Goal: Entertainment & Leisure: Consume media (video, audio)

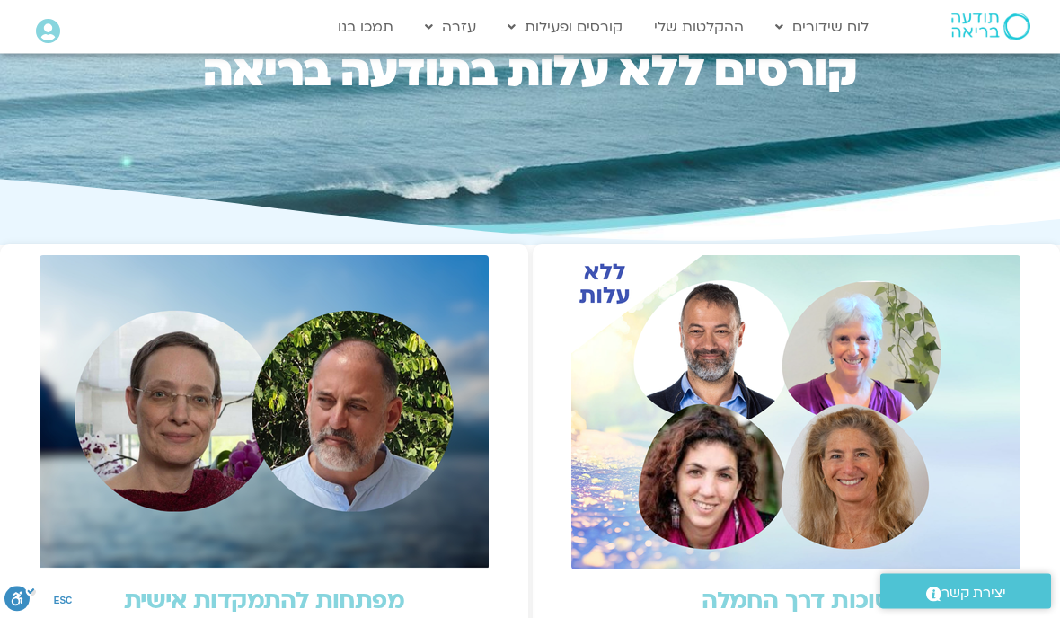
scroll to position [172, 0]
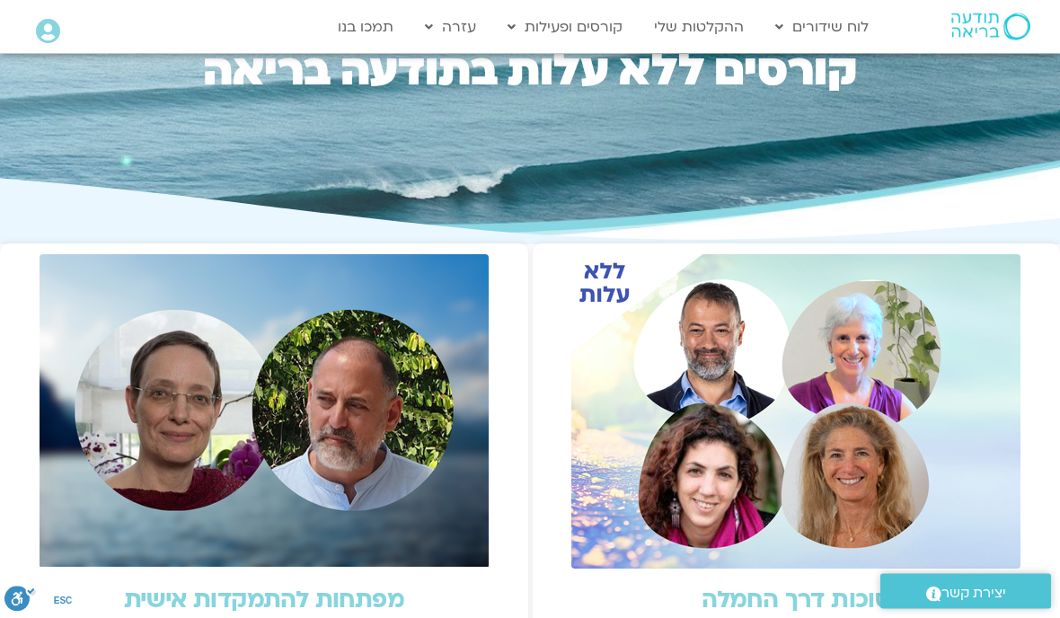
click at [801, 432] on img at bounding box center [795, 412] width 449 height 314
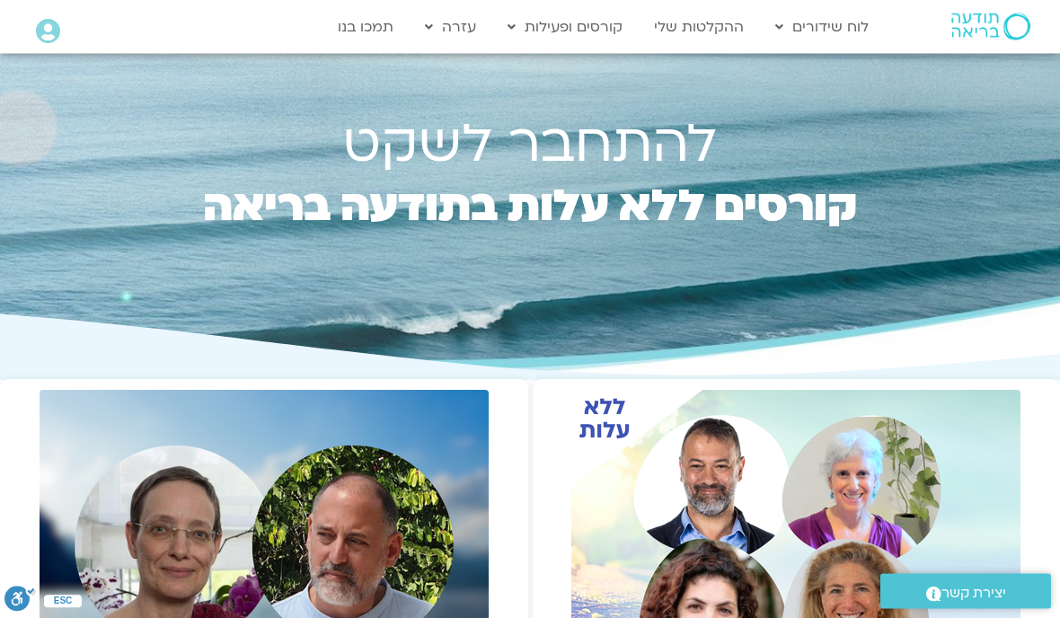
scroll to position [0, 0]
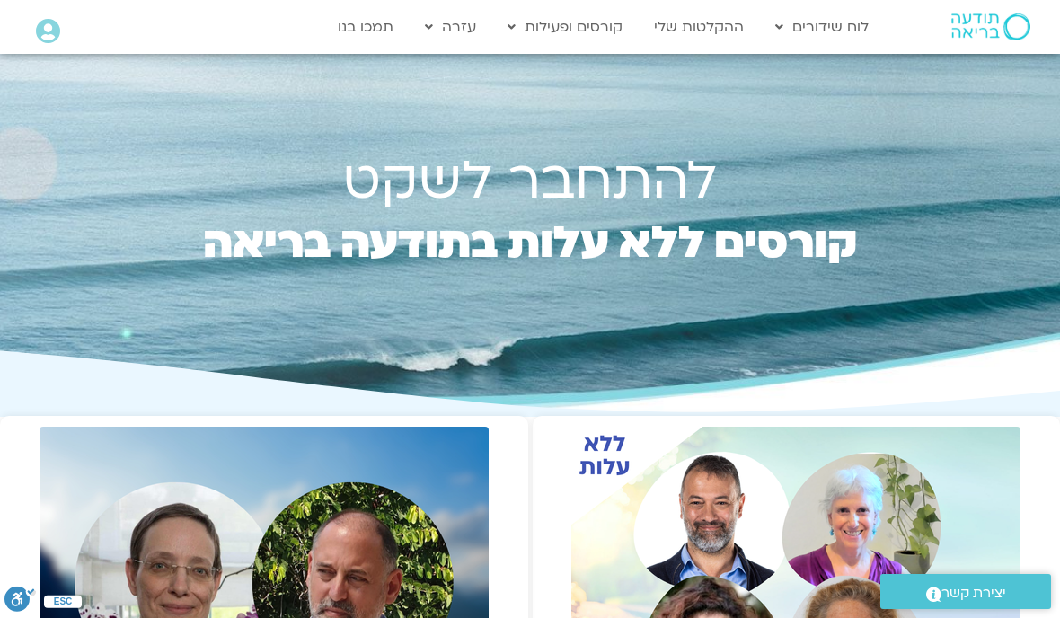
click at [664, 66] on link "התכניות שלי" at bounding box center [598, 64] width 198 height 41
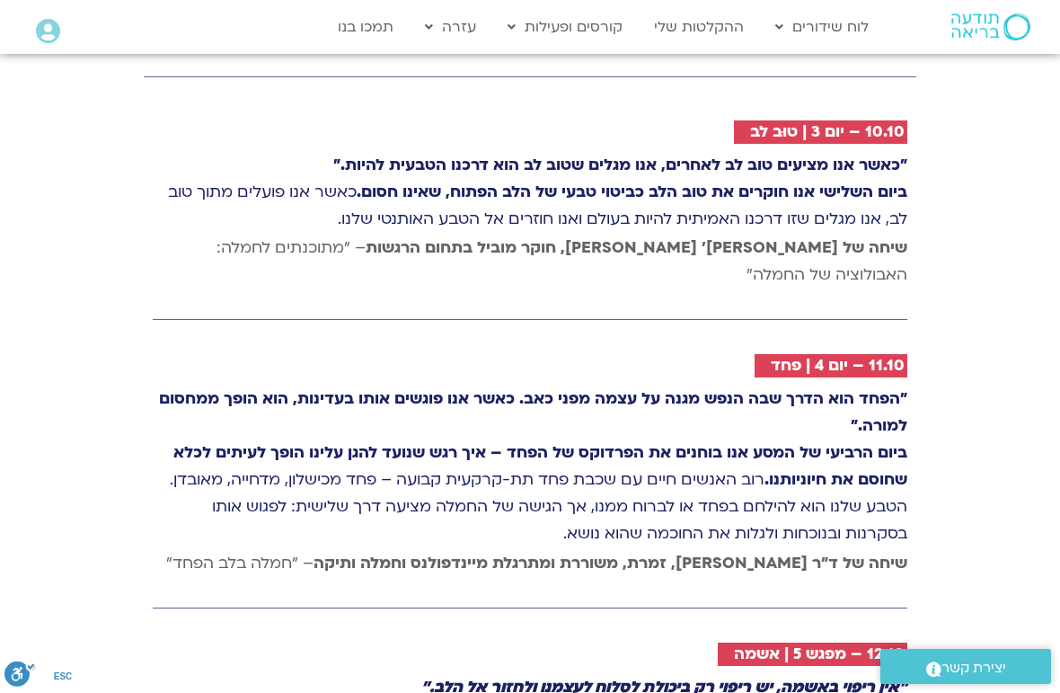
scroll to position [3325, 0]
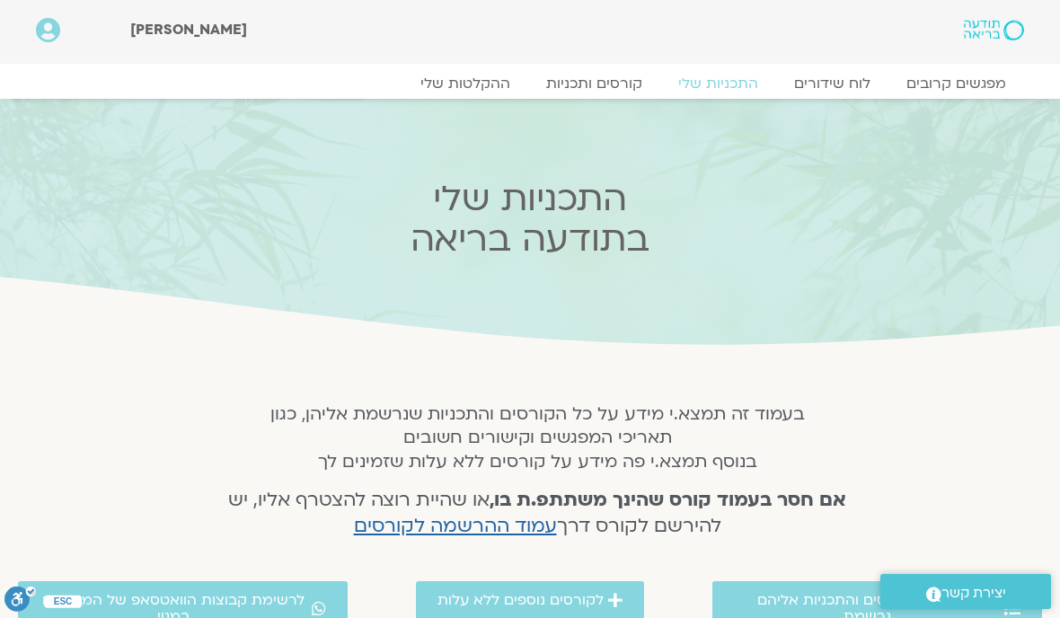
click at [486, 86] on link "ההקלטות שלי" at bounding box center [466, 84] width 126 height 18
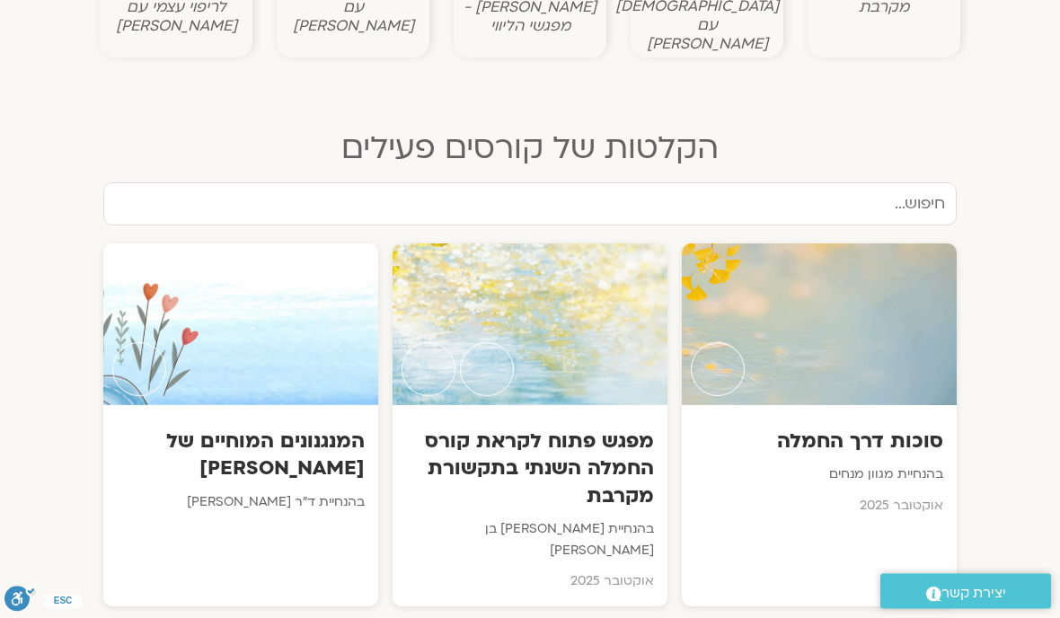
scroll to position [832, 0]
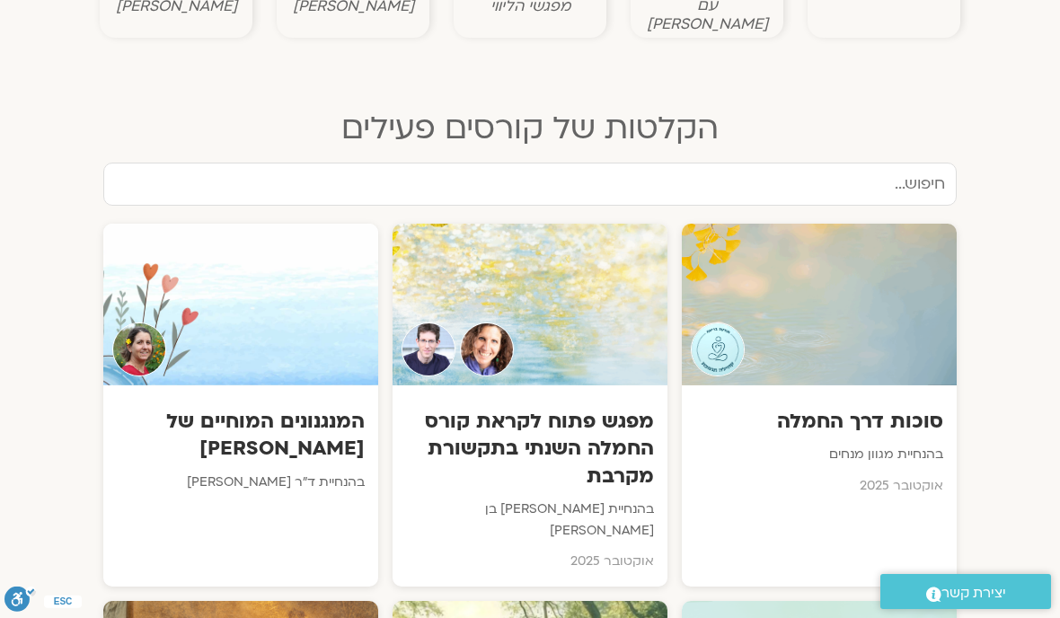
click at [849, 321] on div at bounding box center [819, 305] width 275 height 162
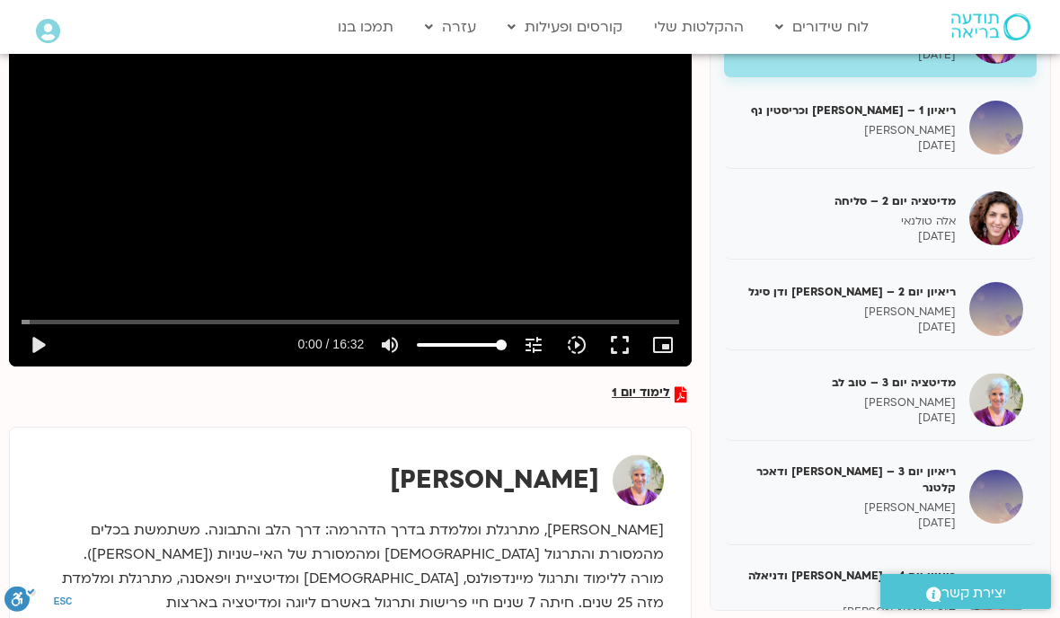
scroll to position [40, 0]
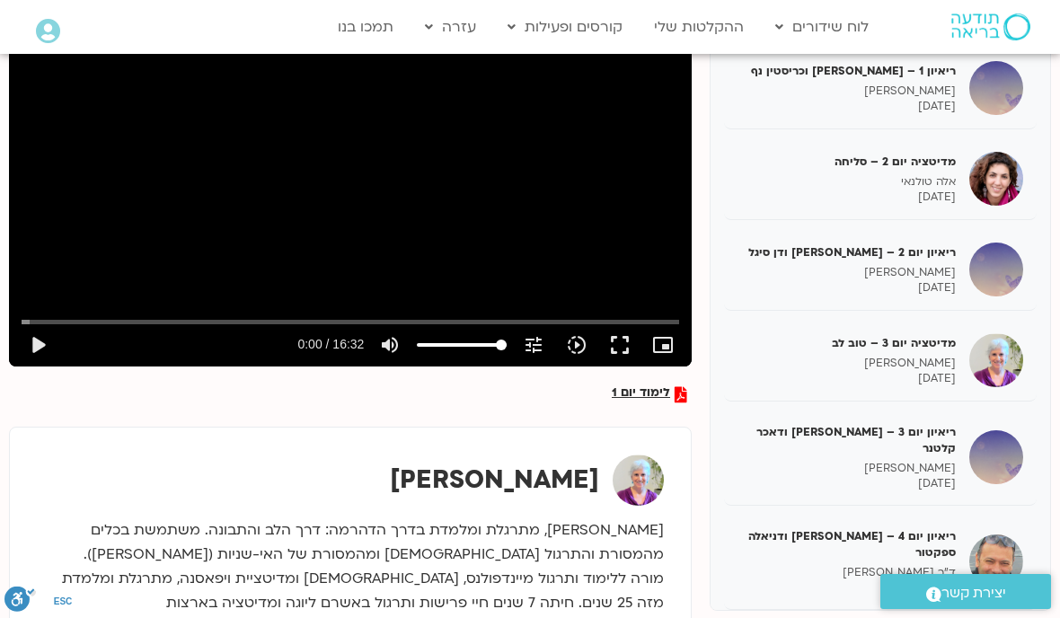
click at [921, 275] on p "טארה בראך" at bounding box center [847, 272] width 218 height 15
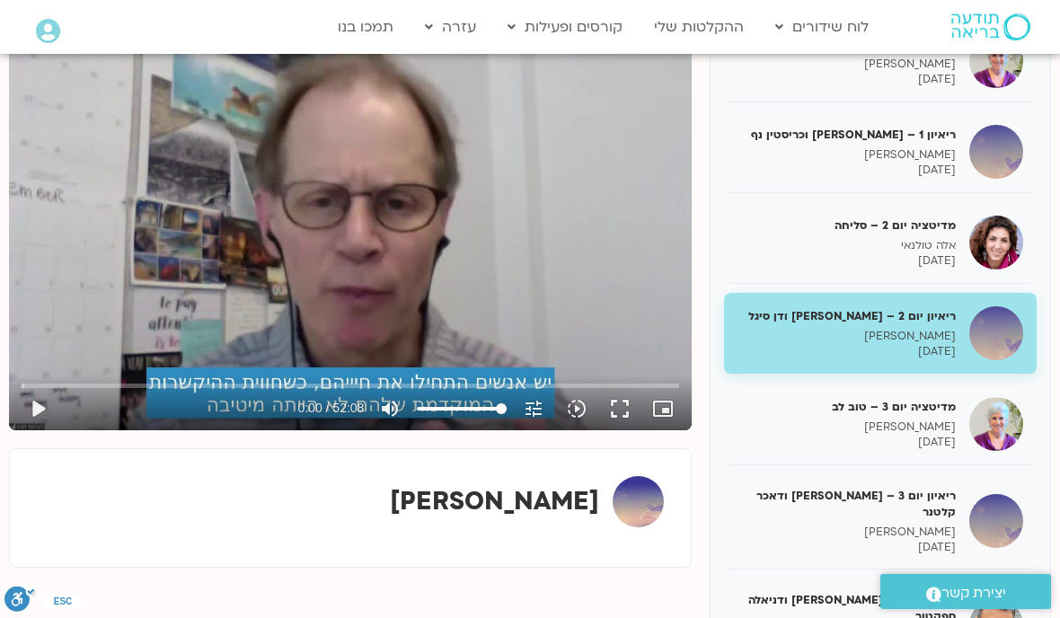
scroll to position [241, 0]
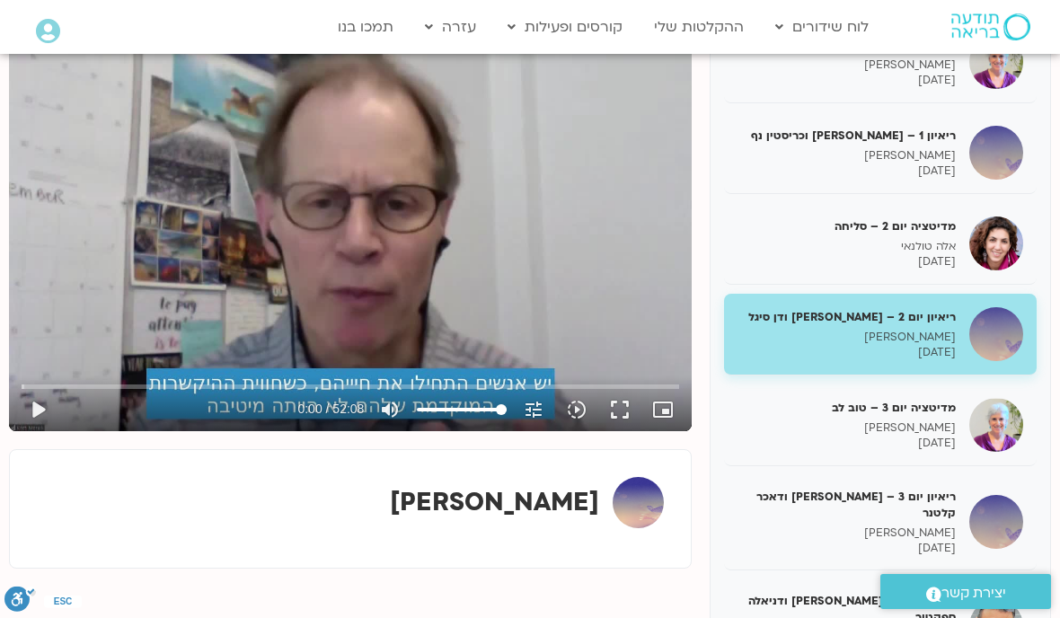
click at [39, 414] on button "play_arrow" at bounding box center [37, 409] width 43 height 43
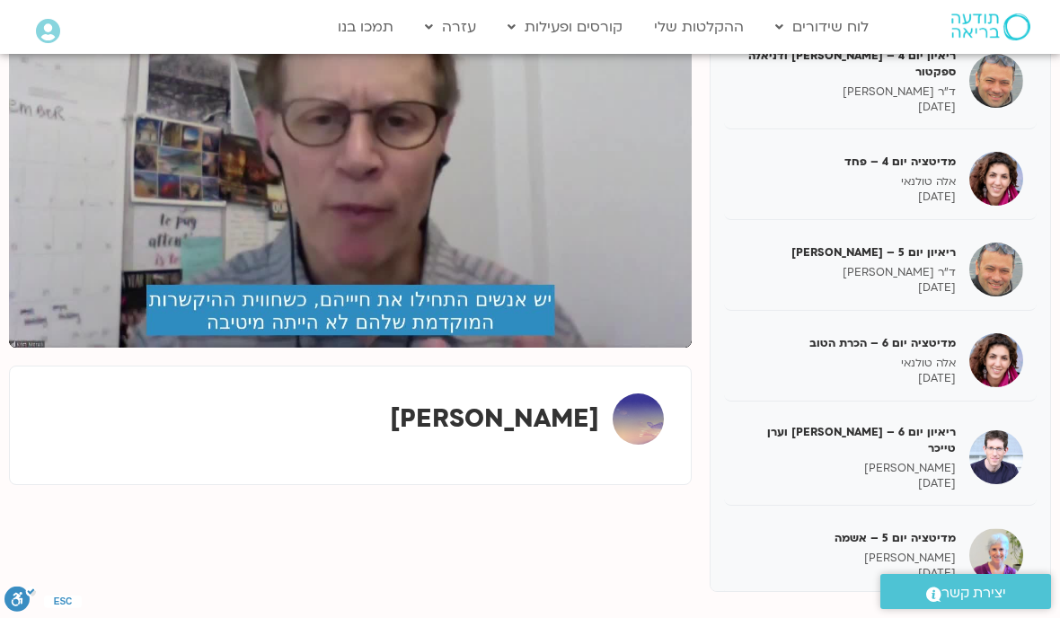
scroll to position [500, 0]
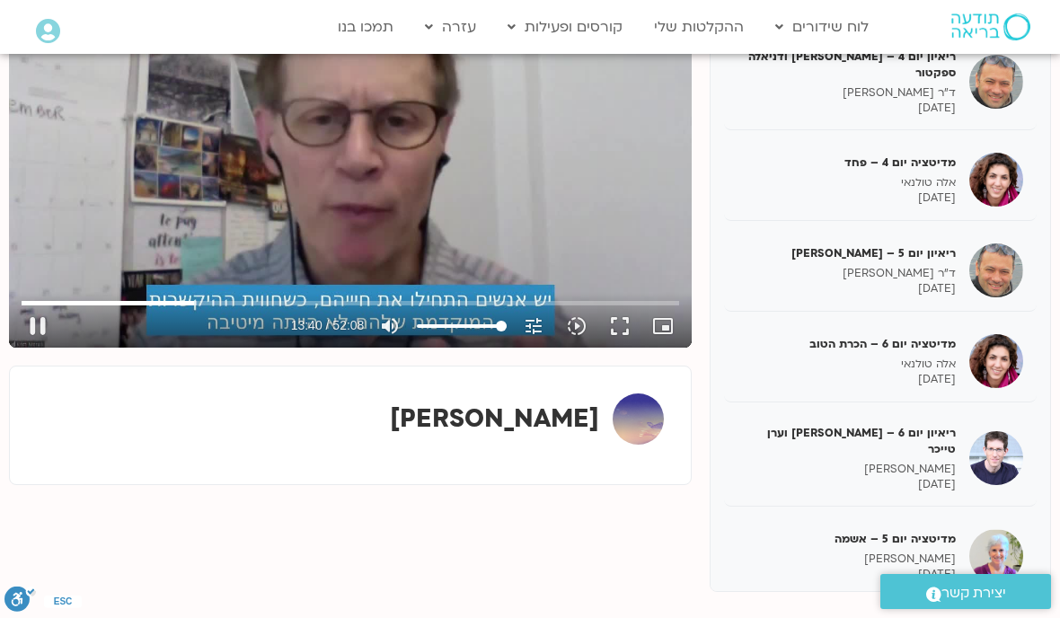
click at [45, 326] on button "pause" at bounding box center [37, 326] width 43 height 43
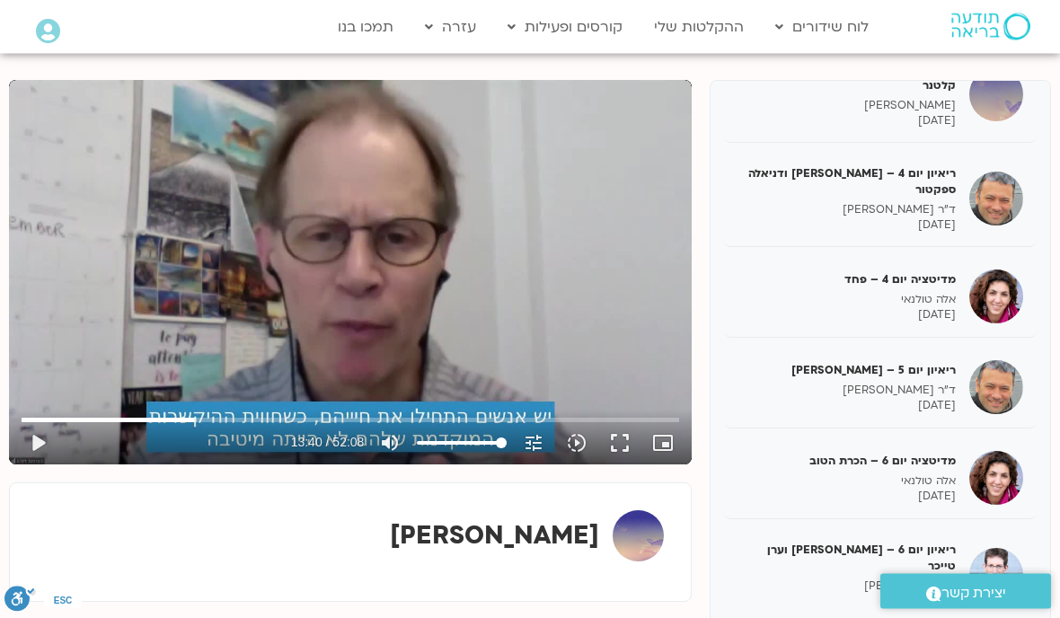
scroll to position [198, 0]
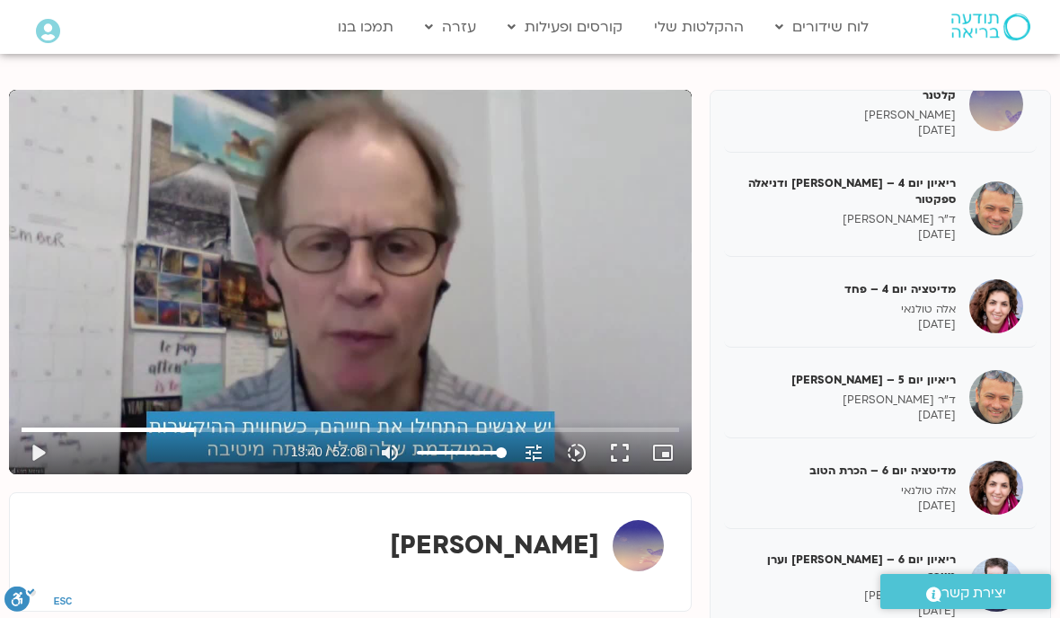
click at [46, 456] on button "play_arrow" at bounding box center [37, 452] width 43 height 43
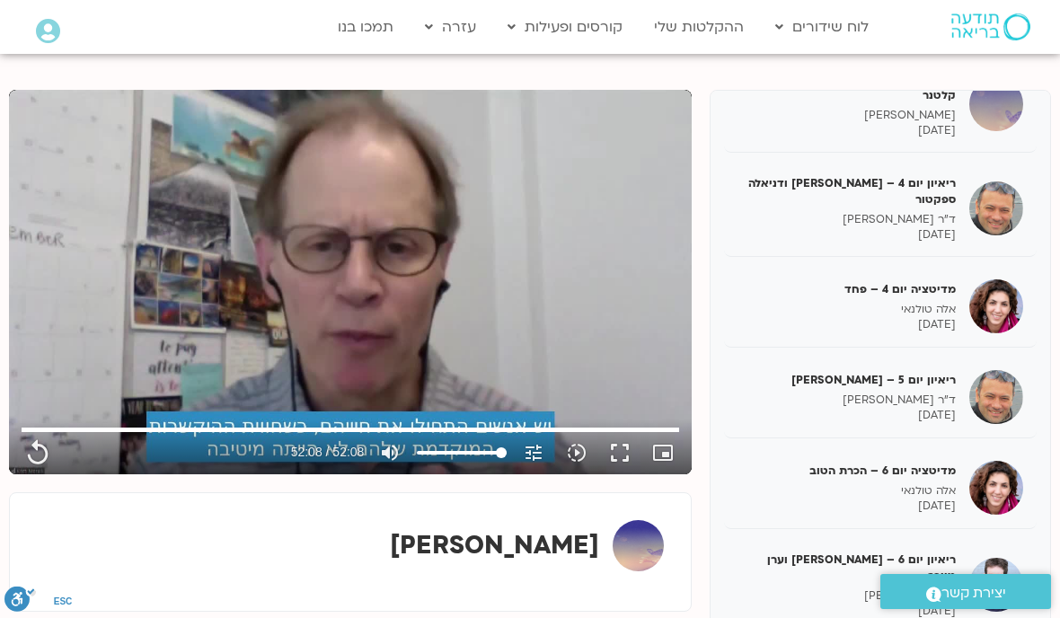
type input "3128.933333"
